Goal: Task Accomplishment & Management: Complete application form

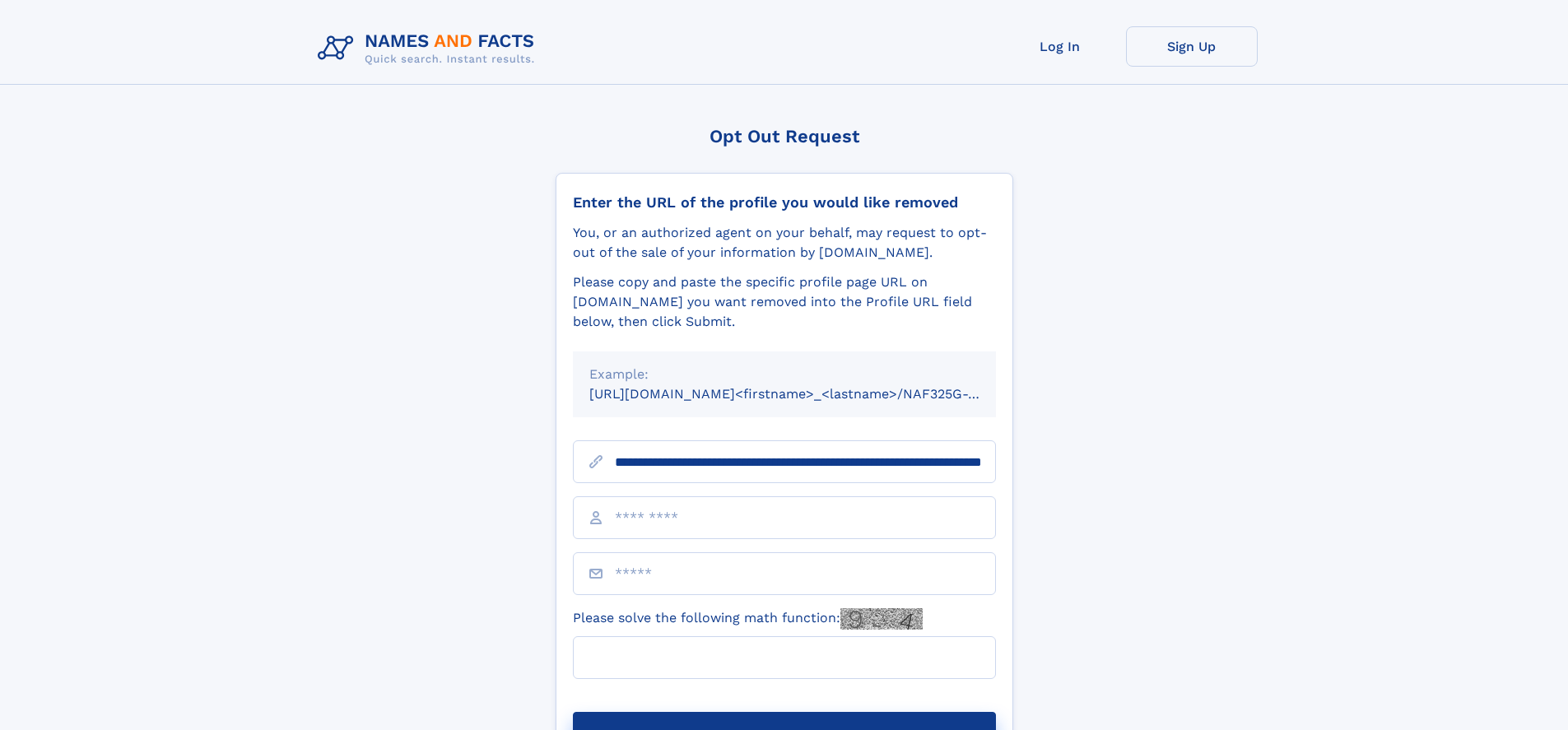
scroll to position [0, 176]
type input "**********"
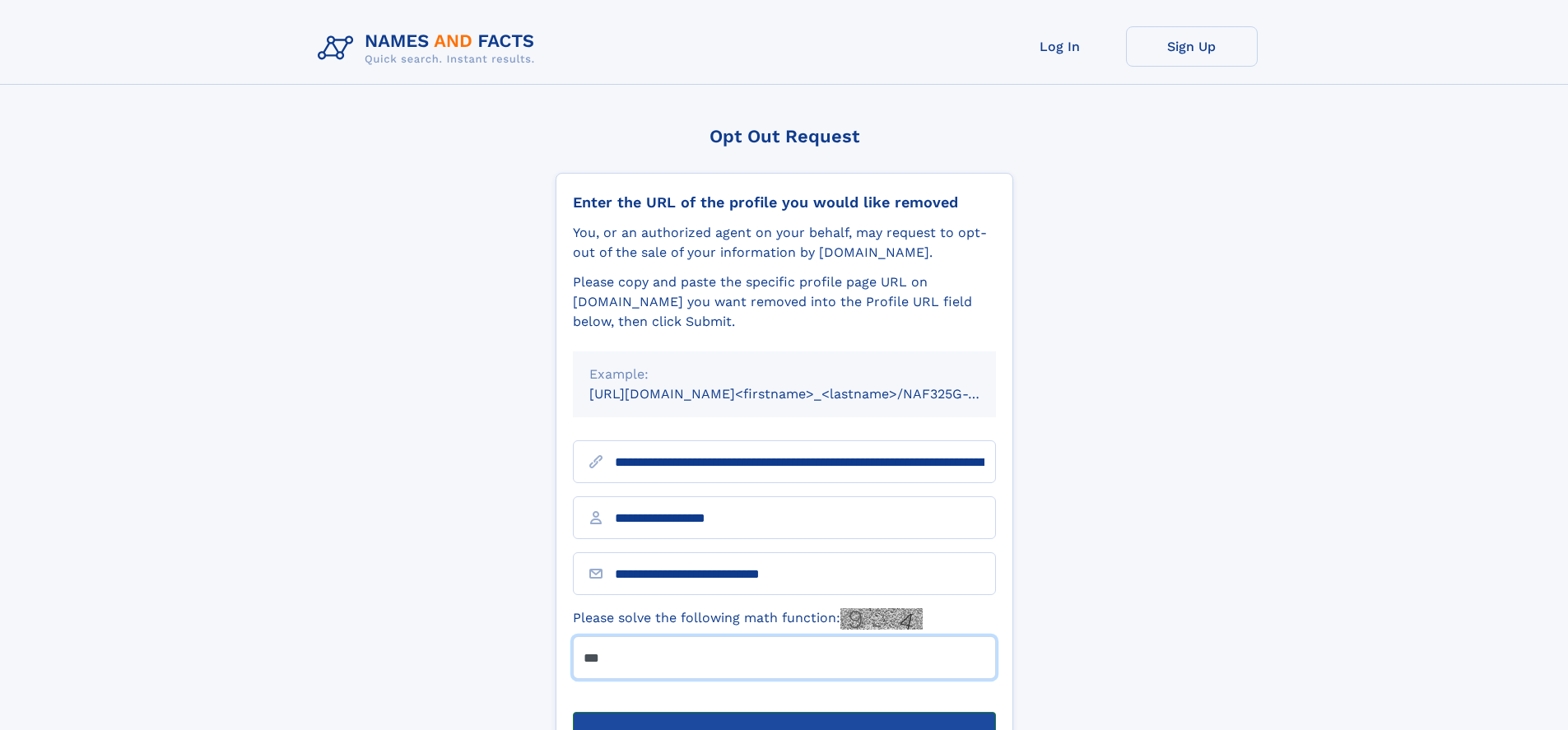
type input "***"
click at [783, 711] on button "Submit Opt Out Request" at bounding box center [784, 738] width 423 height 53
